Goal: Task Accomplishment & Management: Complete application form

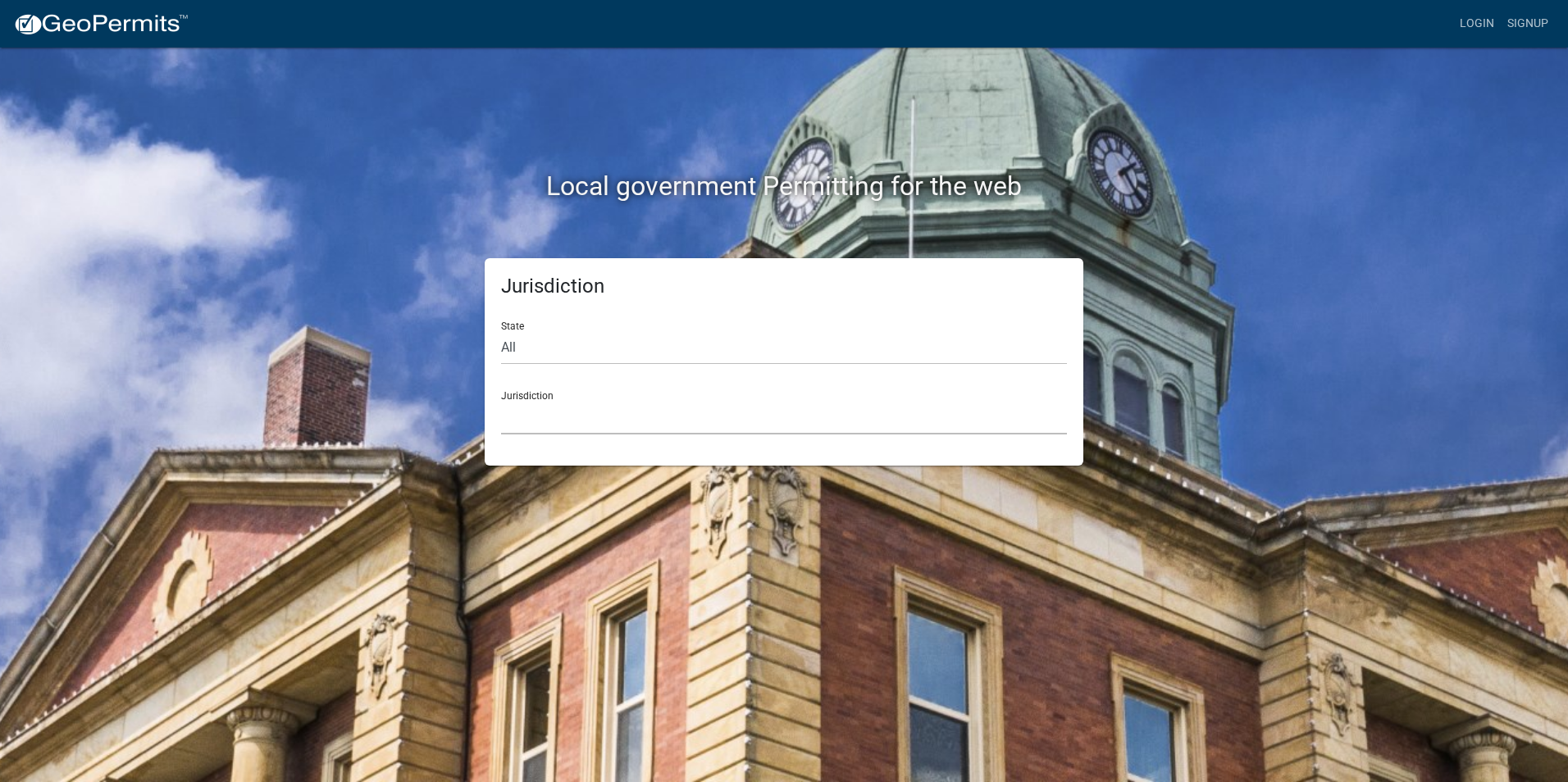
click at [544, 412] on select "[GEOGRAPHIC_DATA], [US_STATE] [GEOGRAPHIC_DATA], [US_STATE][PERSON_NAME][GEOGRA…" at bounding box center [784, 418] width 566 height 34
click at [447, 13] on div "Login Signup" at bounding box center [879, 23] width 1354 height 31
click at [596, 415] on select "[GEOGRAPHIC_DATA], [US_STATE] [GEOGRAPHIC_DATA], [US_STATE][PERSON_NAME][GEOGRA…" at bounding box center [784, 418] width 566 height 34
click at [582, 424] on select "[GEOGRAPHIC_DATA], [US_STATE] [GEOGRAPHIC_DATA], [US_STATE][PERSON_NAME][GEOGRA…" at bounding box center [784, 418] width 566 height 34
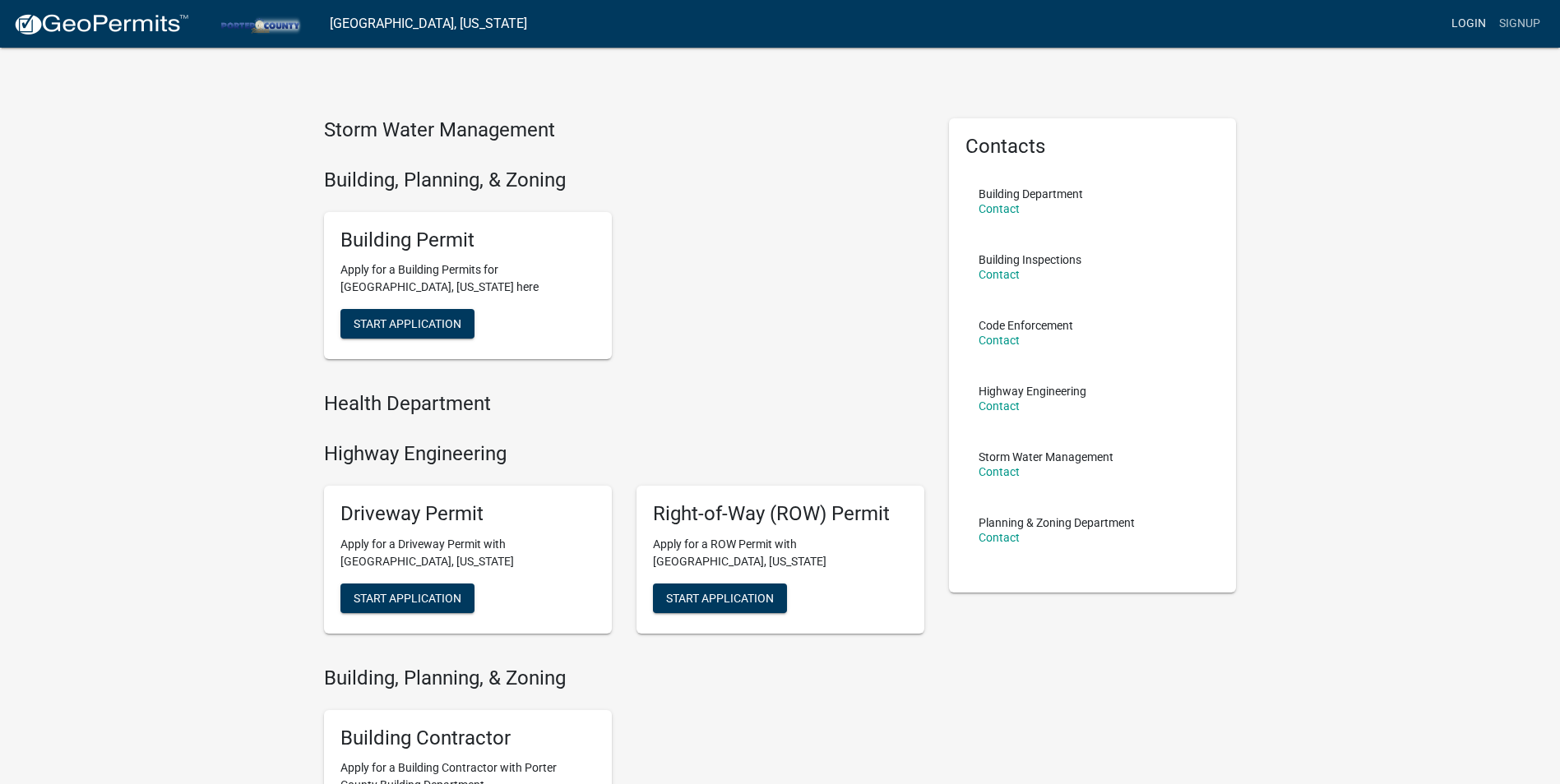
click at [1457, 24] on link "Login" at bounding box center [1469, 23] width 48 height 31
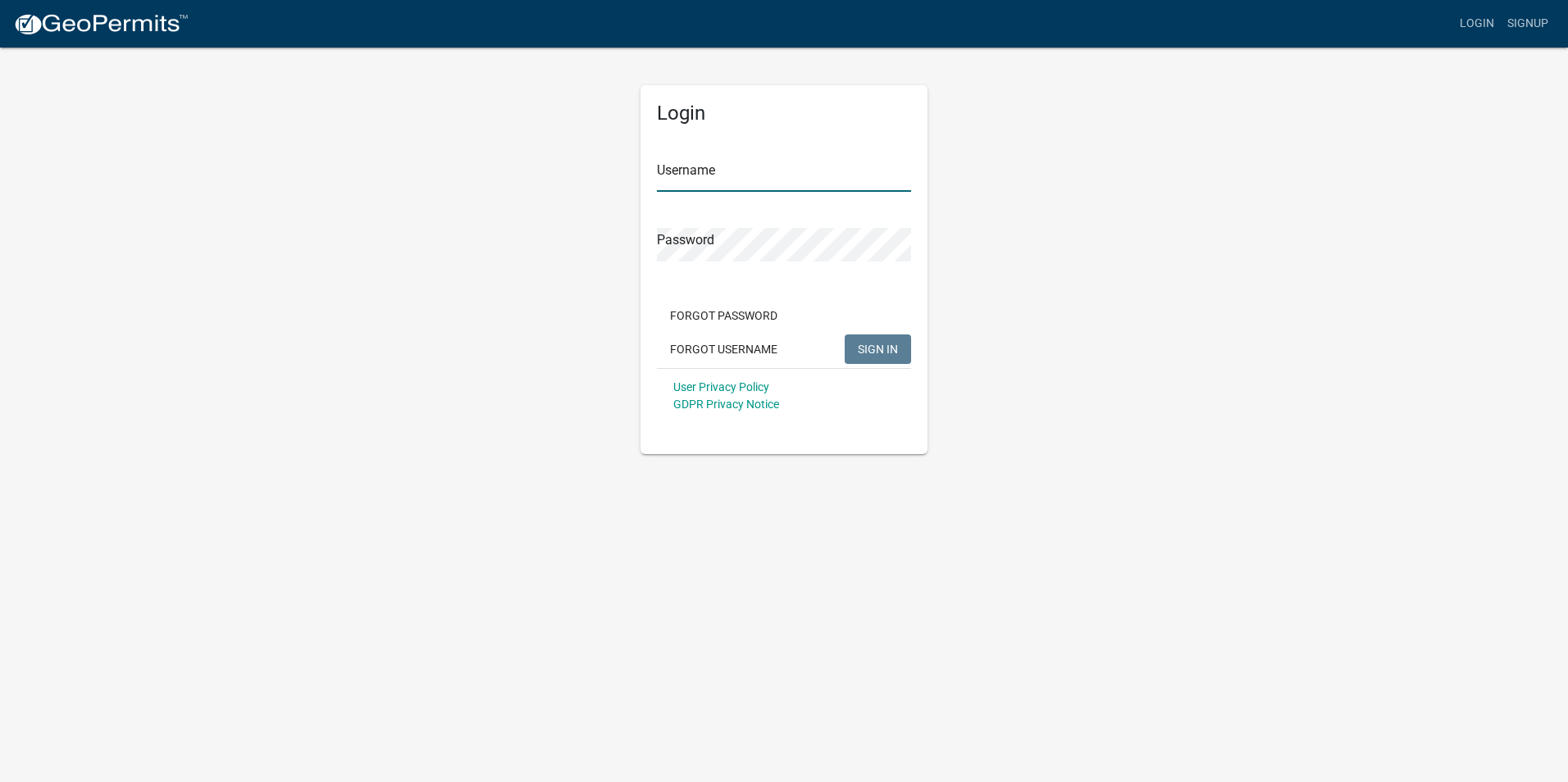
type input "FourSeasons1"
